Goal: Navigation & Orientation: Find specific page/section

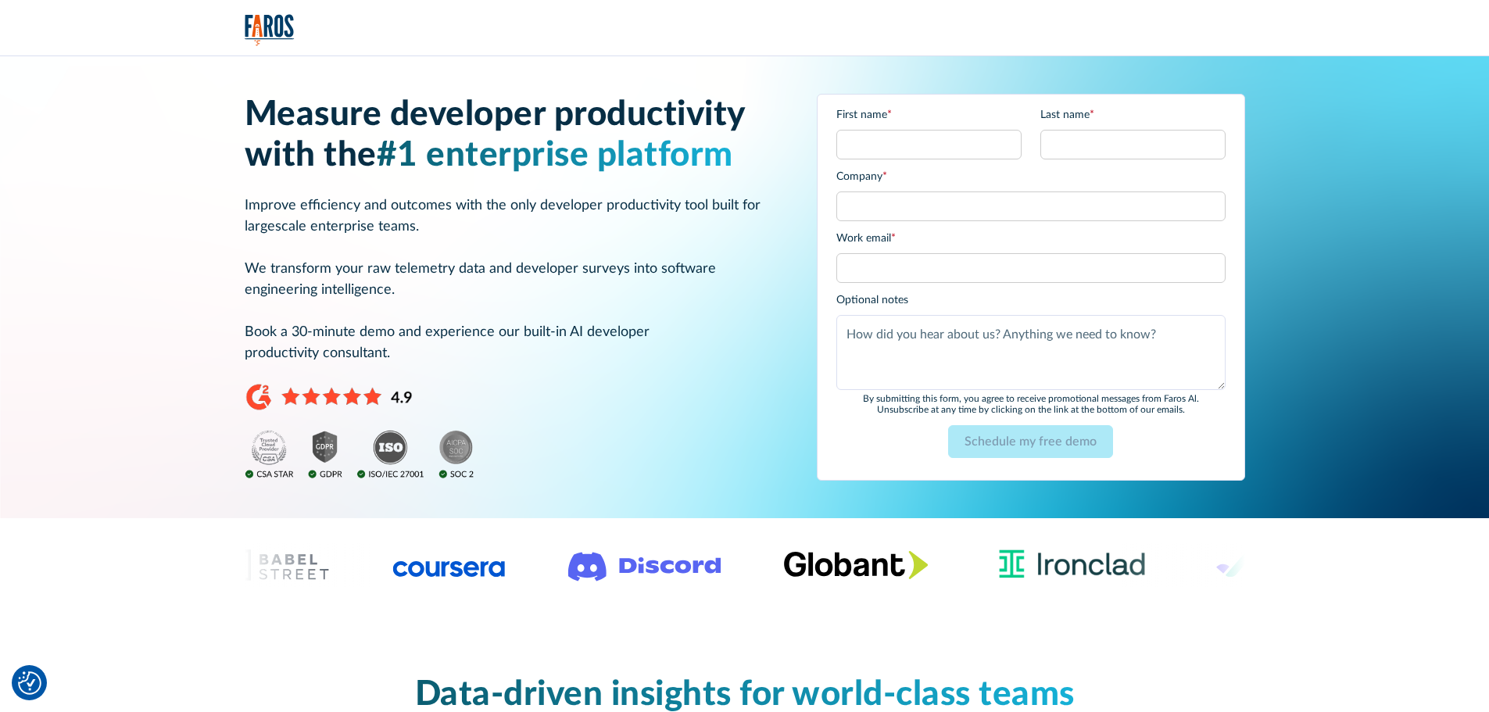
click at [275, 24] on img "home" at bounding box center [270, 30] width 50 height 32
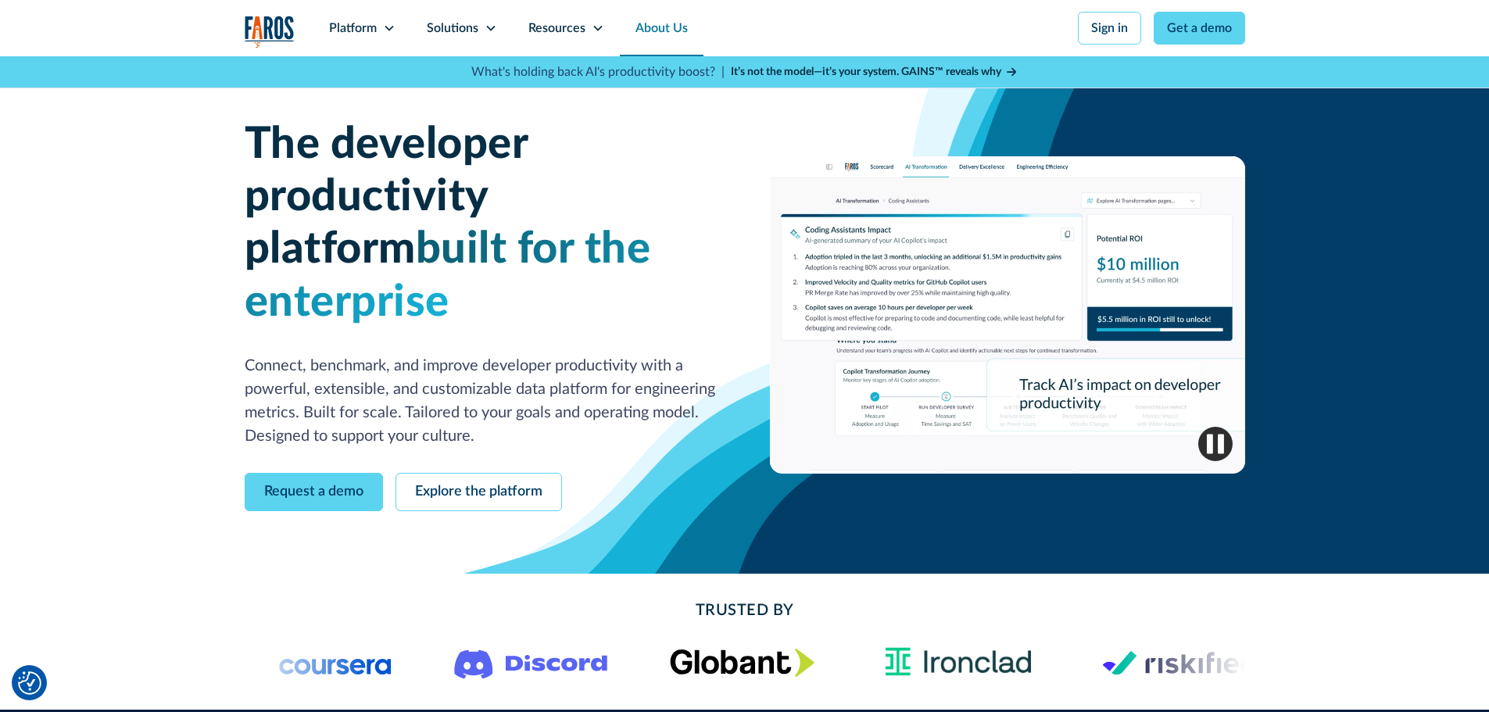
click at [667, 30] on link "About Us" at bounding box center [662, 28] width 84 height 56
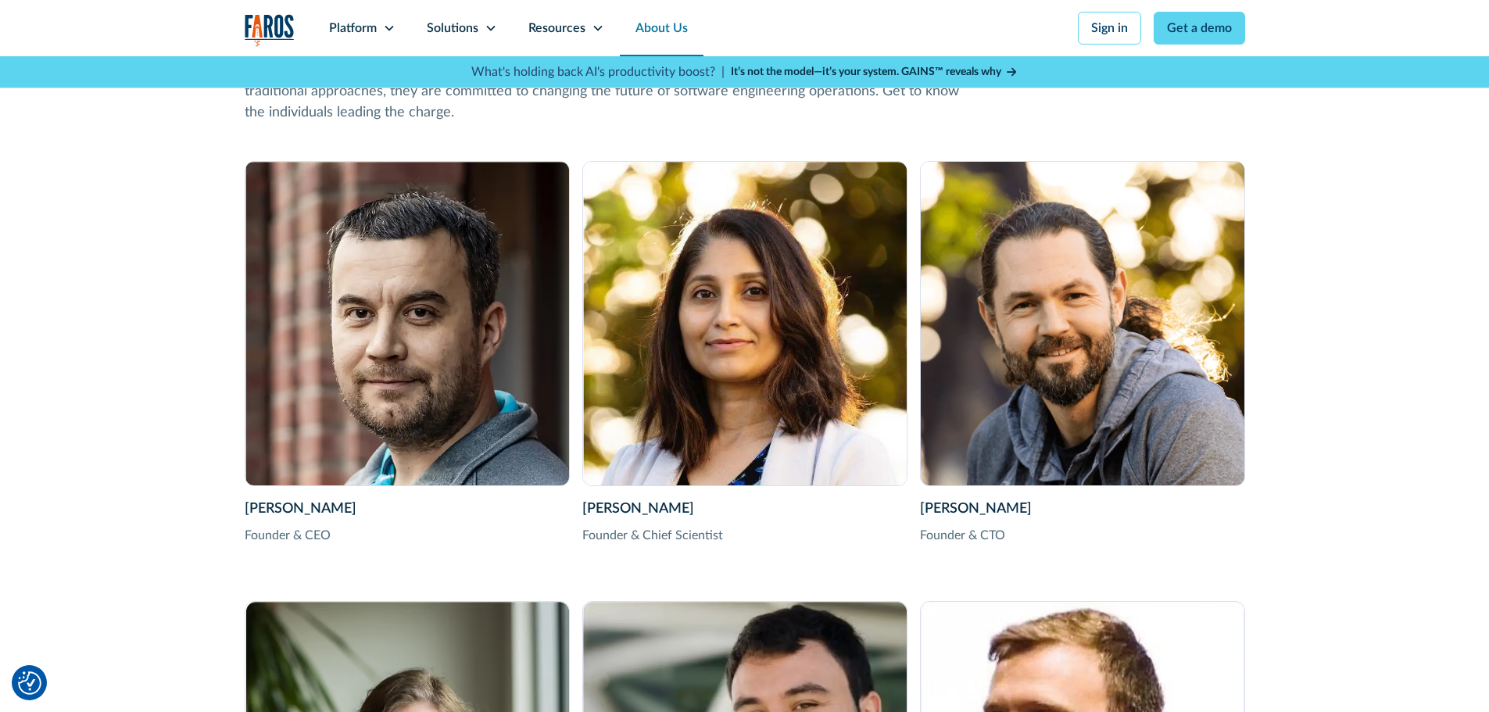
scroll to position [2266, 0]
